Goal: Information Seeking & Learning: Learn about a topic

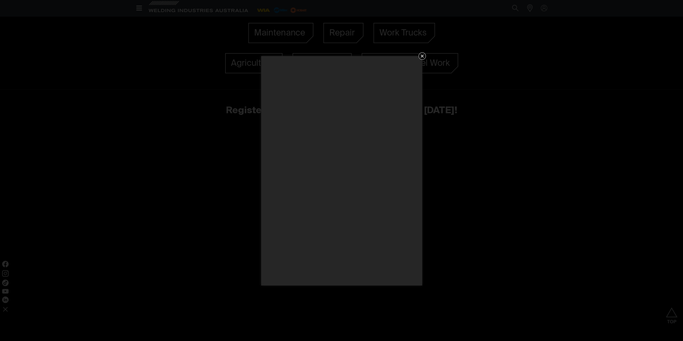
scroll to position [592, 0]
click at [525, 152] on div "Get 5 WIA Welding Guides Free!" at bounding box center [341, 170] width 683 height 341
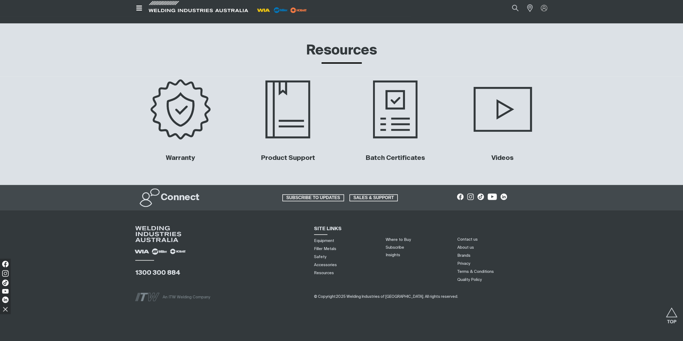
scroll to position [2646, 0]
click at [509, 18] on link "Partner Login" at bounding box center [521, 18] width 59 height 10
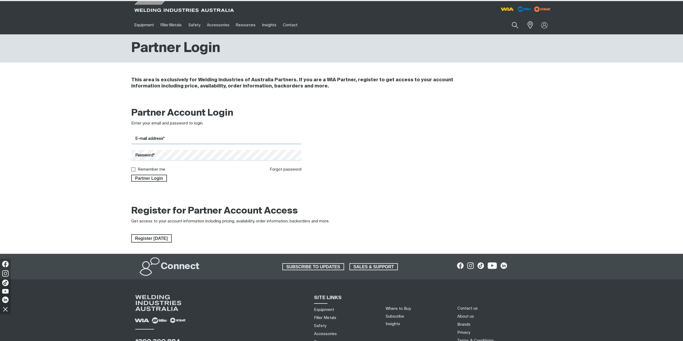
type input "weldingmachinerepairs@gmail.com"
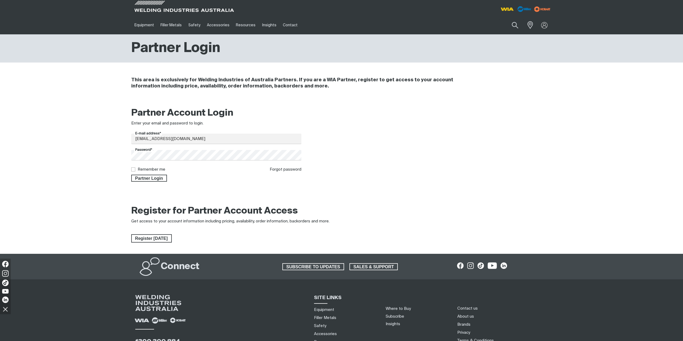
click at [133, 170] on input "Remember me" at bounding box center [132, 168] width 3 height 3
checkbox input "true"
click at [151, 178] on span "Partner Login" at bounding box center [149, 178] width 35 height 7
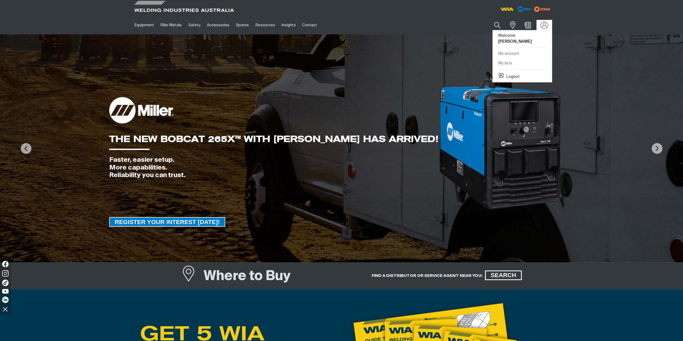
click at [541, 23] on img at bounding box center [544, 25] width 8 height 8
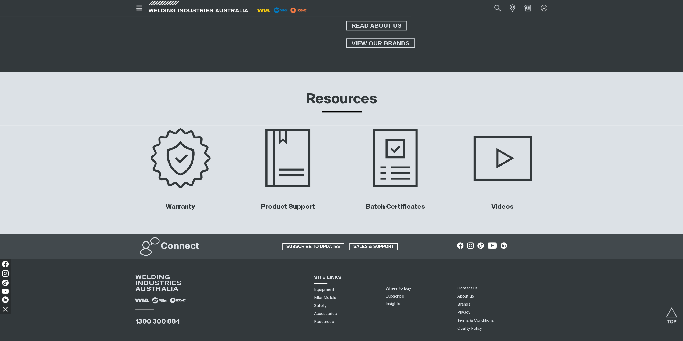
scroll to position [2592, 0]
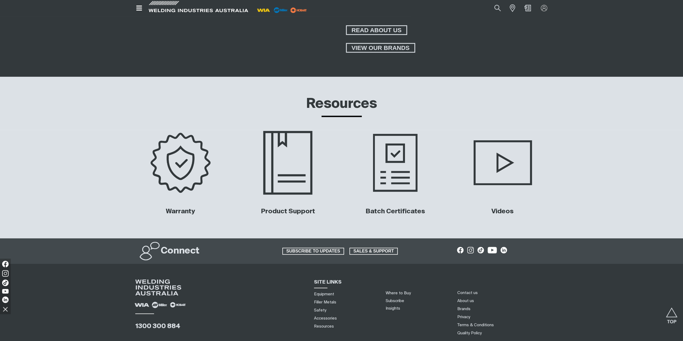
click at [294, 169] on img at bounding box center [287, 162] width 109 height 72
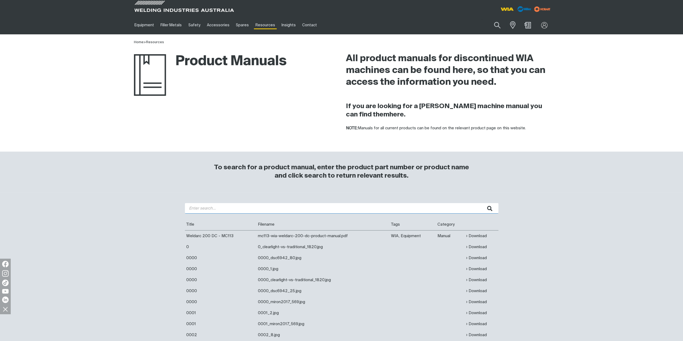
click at [213, 208] on input "search" at bounding box center [341, 208] width 313 height 10
type input "miller bobcat 265"
click at [481, 203] on button "submit" at bounding box center [489, 208] width 17 height 10
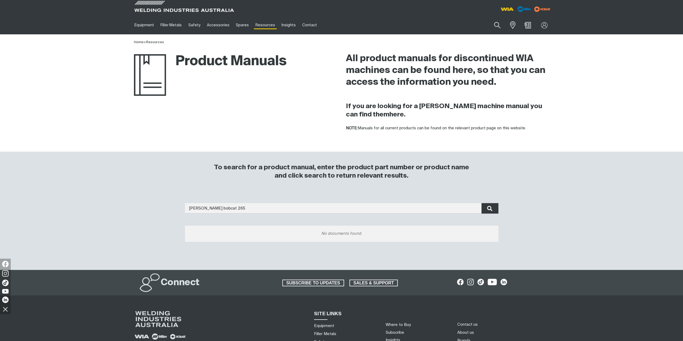
click at [488, 206] on icon "submit" at bounding box center [489, 208] width 5 height 7
click at [142, 77] on img at bounding box center [150, 75] width 32 height 42
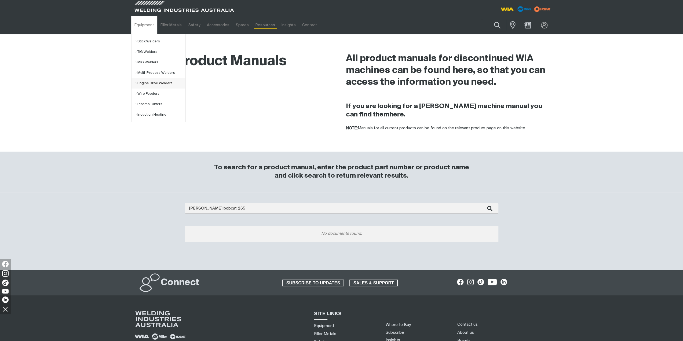
click at [146, 83] on link "Engine Drive Welders" at bounding box center [160, 83] width 50 height 10
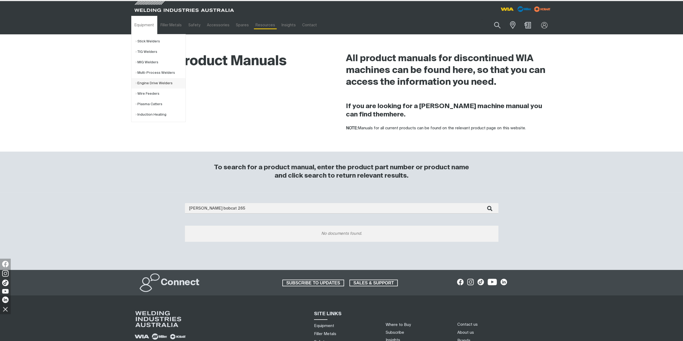
click at [147, 83] on link "Engine Drive Welders" at bounding box center [160, 83] width 50 height 10
click at [163, 82] on link "Engine Drive Welders" at bounding box center [160, 83] width 50 height 10
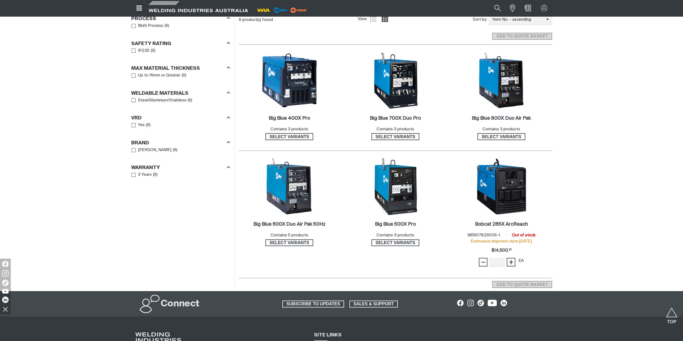
scroll to position [295, 0]
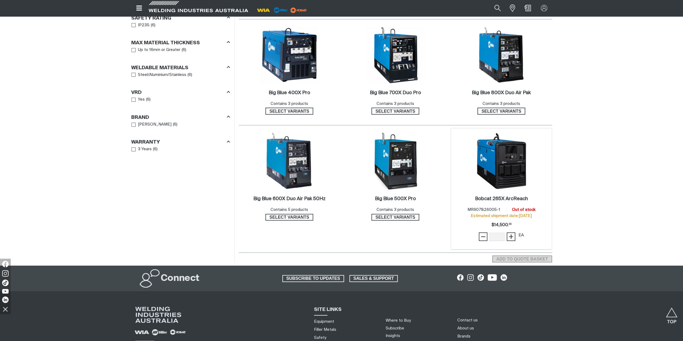
click at [504, 177] on img at bounding box center [500, 160] width 57 height 57
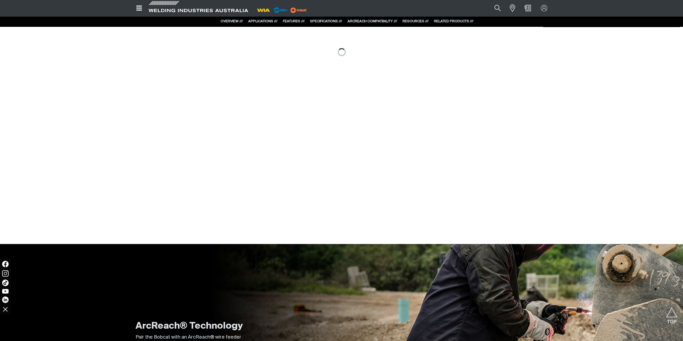
scroll to position [510, 0]
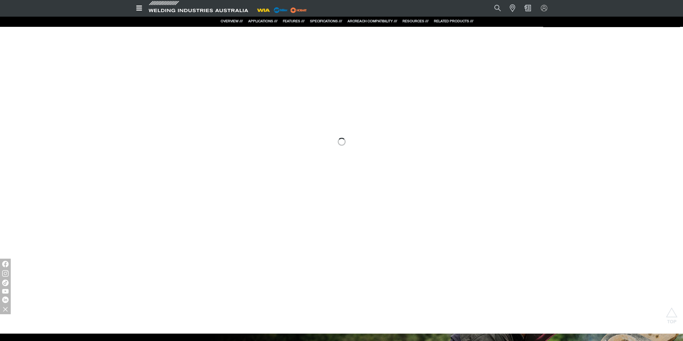
click at [279, 11] on img at bounding box center [280, 10] width 17 height 8
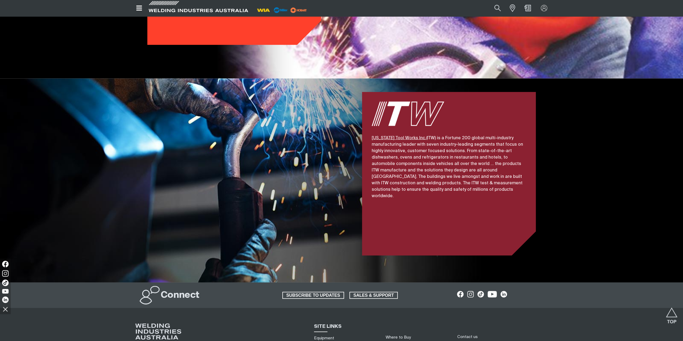
scroll to position [1180, 0]
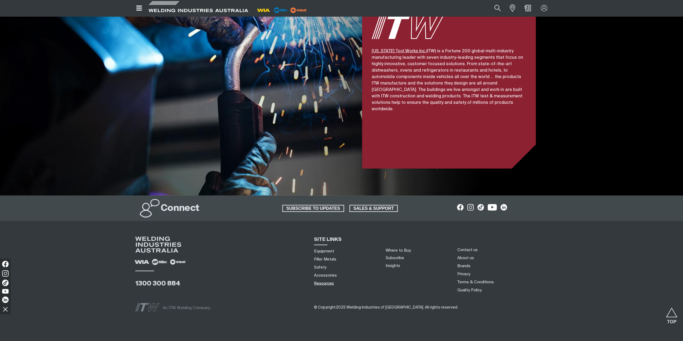
click at [326, 281] on link "Resources" at bounding box center [324, 284] width 20 height 6
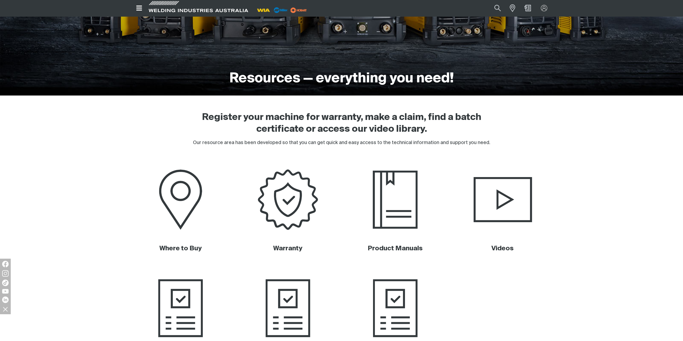
scroll to position [80, 0]
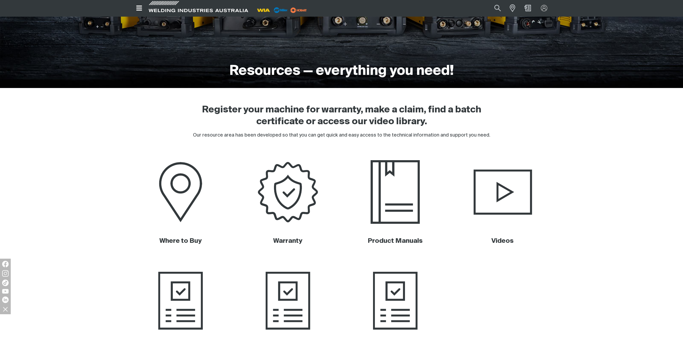
click at [395, 217] on img at bounding box center [395, 192] width 109 height 72
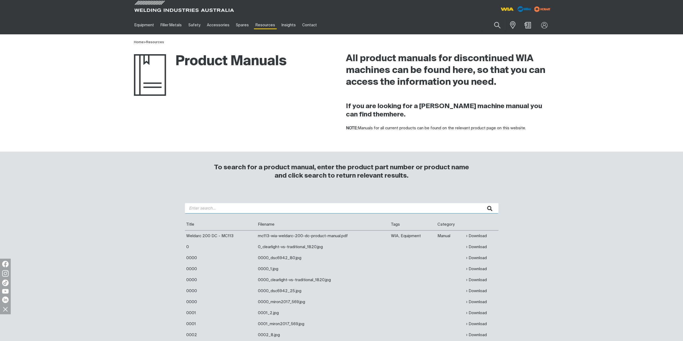
click at [214, 206] on input "search" at bounding box center [341, 208] width 313 height 10
click at [488, 206] on icon "submit" at bounding box center [489, 208] width 5 height 5
click at [225, 208] on input "miller bobcat 265" at bounding box center [341, 208] width 313 height 10
type input "miller bobcat"
click at [486, 208] on button "submit" at bounding box center [489, 208] width 17 height 10
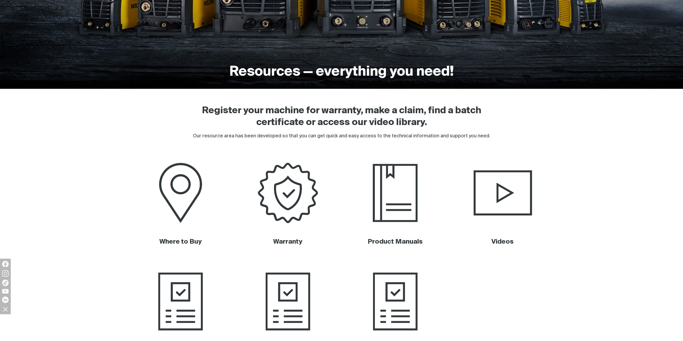
scroll to position [80, 0]
